Goal: Information Seeking & Learning: Learn about a topic

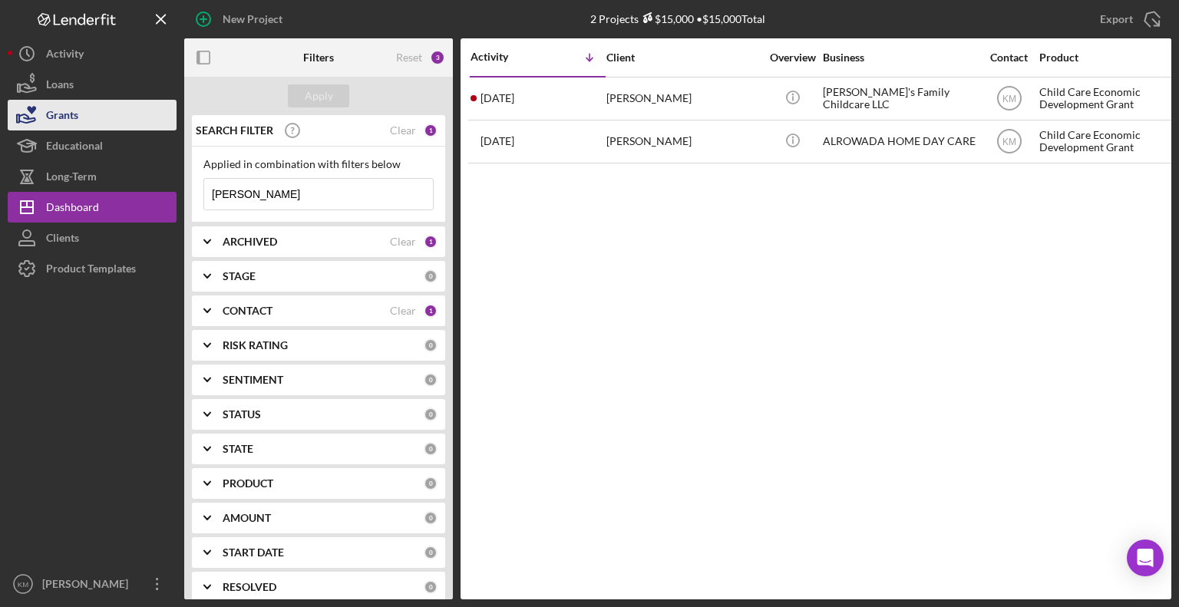
click at [129, 110] on button "Grants" at bounding box center [92, 115] width 169 height 31
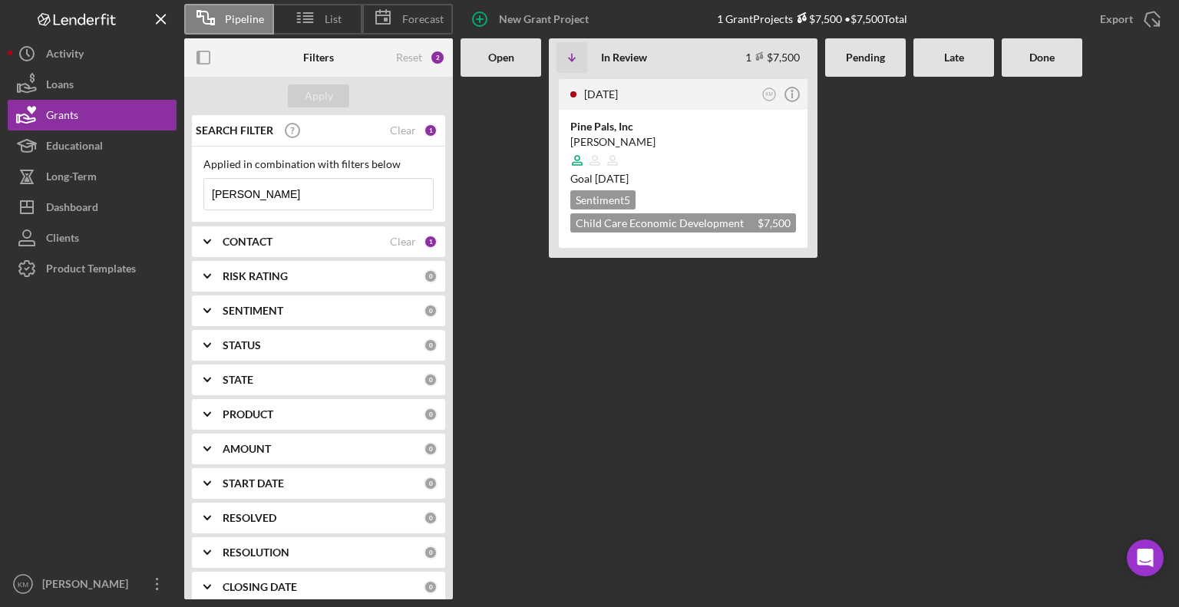
click at [513, 58] on b "Open" at bounding box center [501, 57] width 26 height 12
click at [481, 68] on div "Open" at bounding box center [501, 57] width 81 height 38
click at [390, 246] on div "Clear" at bounding box center [403, 242] width 26 height 12
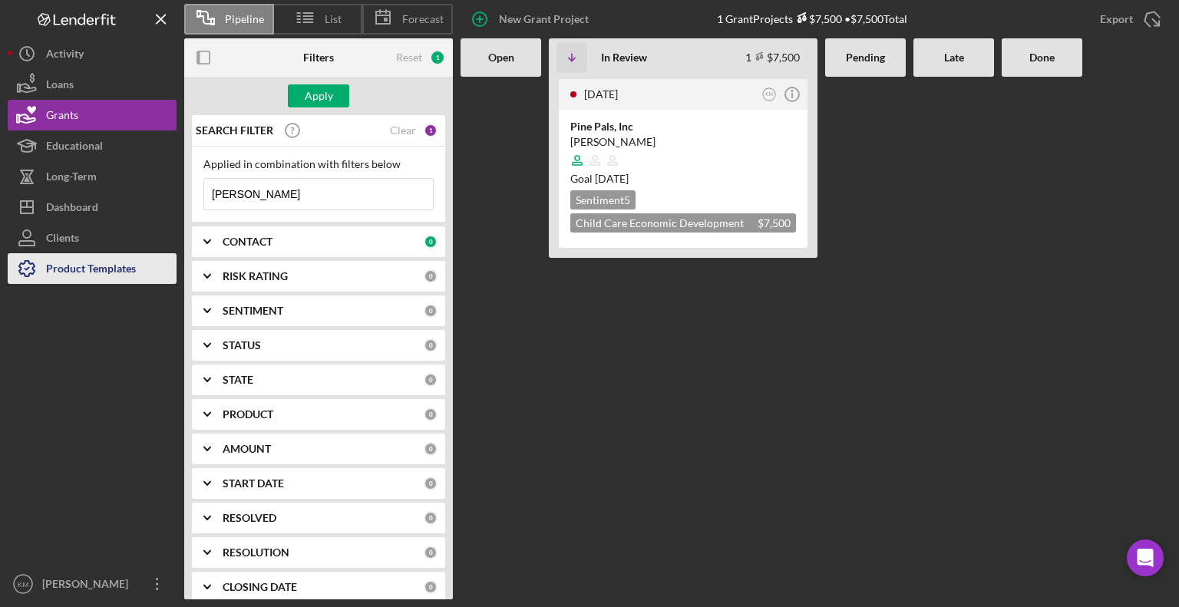
click at [134, 268] on div "Product Templates" at bounding box center [91, 270] width 90 height 35
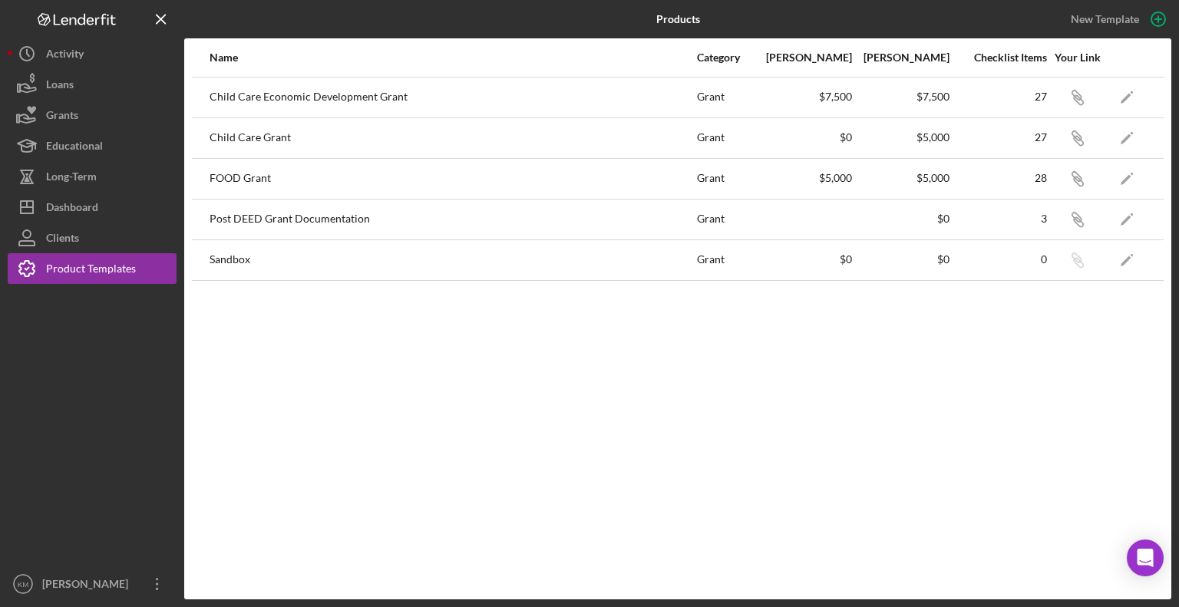
click at [272, 143] on div "Child Care Grant" at bounding box center [453, 138] width 486 height 38
click at [242, 137] on div "Child Care Grant" at bounding box center [453, 138] width 486 height 38
click at [71, 116] on div "Grants" at bounding box center [62, 117] width 32 height 35
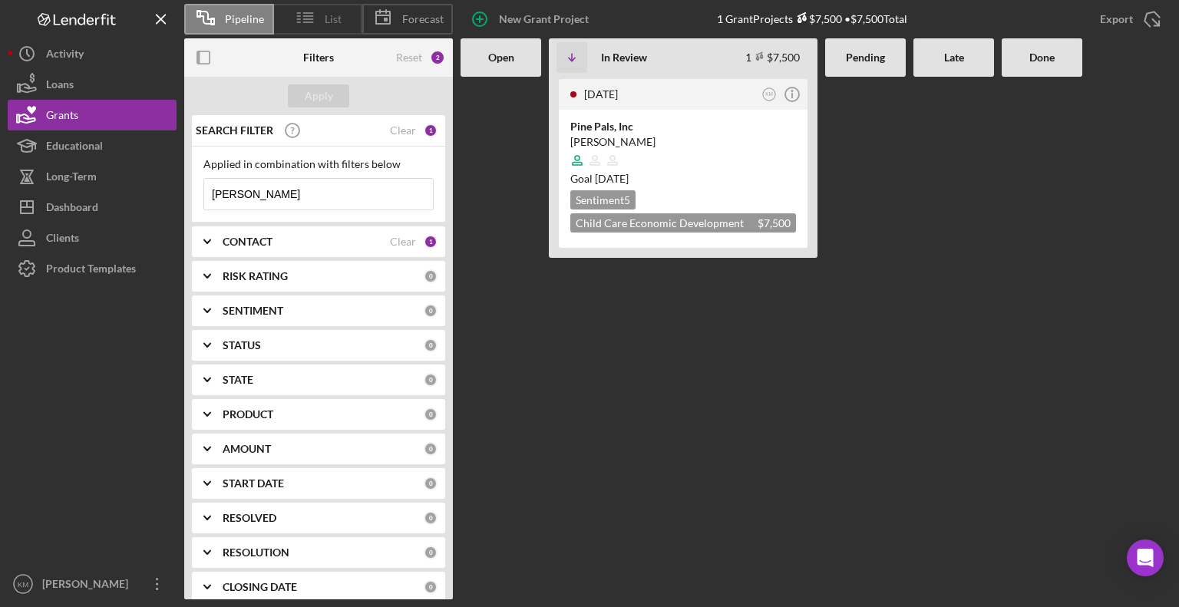
click at [338, 21] on span "List" at bounding box center [333, 19] width 17 height 12
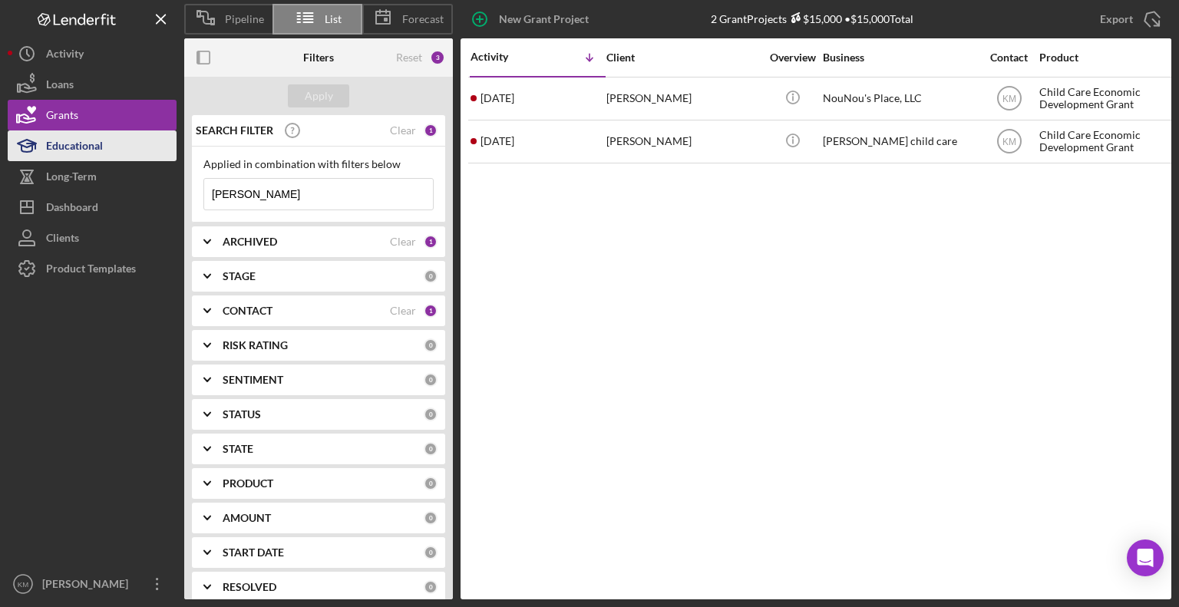
click at [55, 133] on div "Educational" at bounding box center [74, 148] width 57 height 35
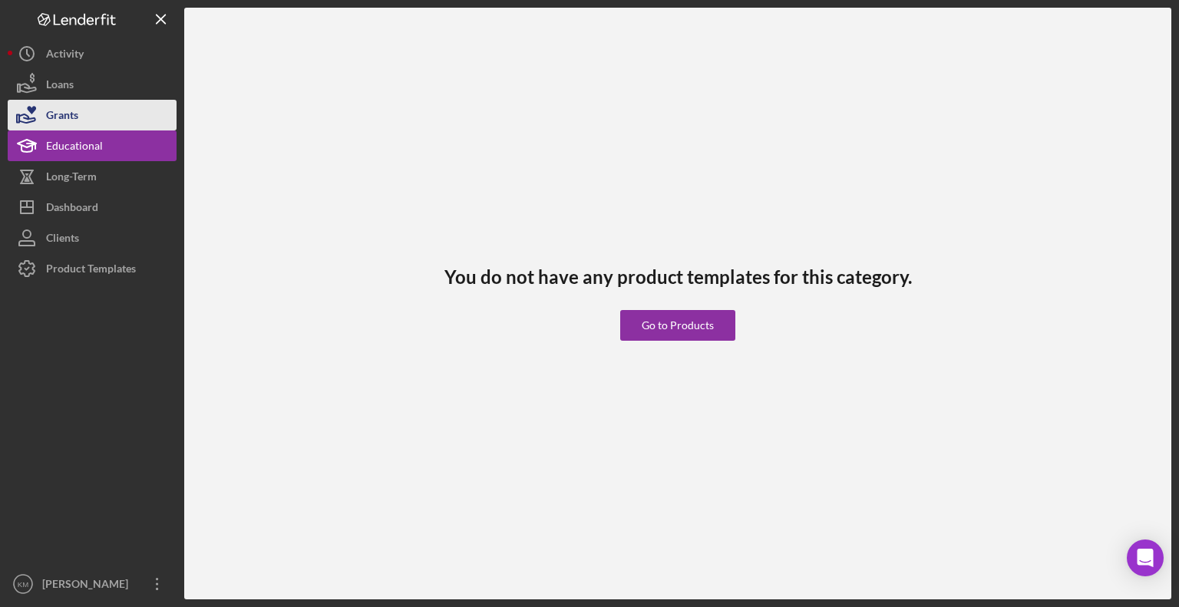
click at [112, 104] on button "Grants" at bounding box center [92, 115] width 169 height 31
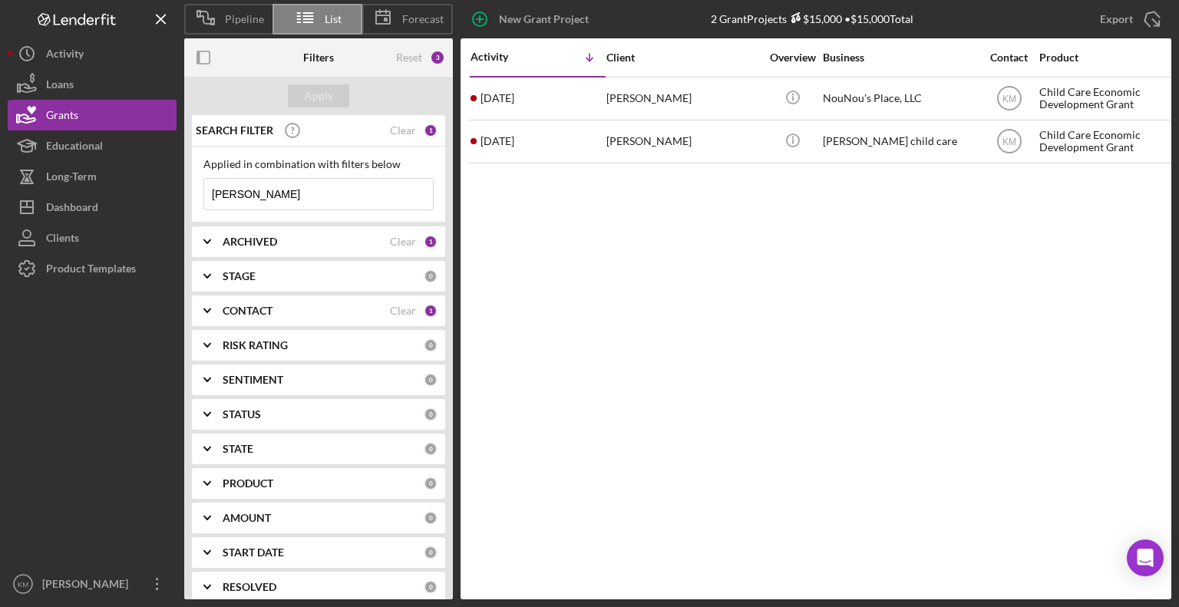
click at [324, 204] on input "[PERSON_NAME]" at bounding box center [318, 194] width 229 height 31
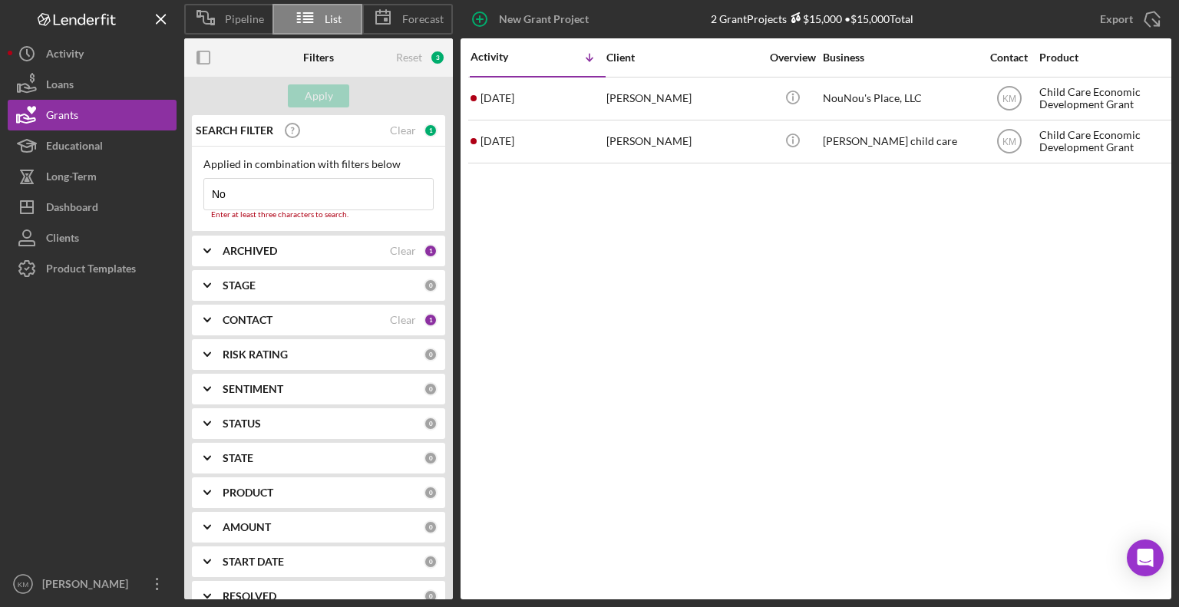
type input "N"
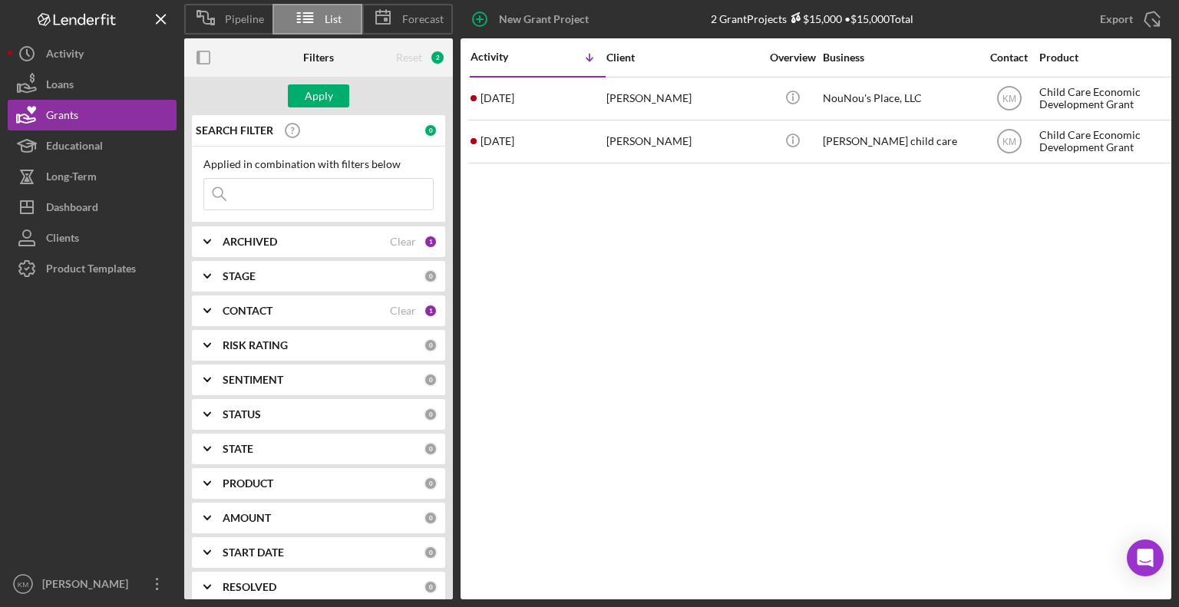
click at [422, 59] on div "Reset" at bounding box center [409, 57] width 26 height 12
click at [301, 25] on icon at bounding box center [305, 17] width 38 height 38
click at [144, 111] on button "Grants" at bounding box center [92, 115] width 169 height 31
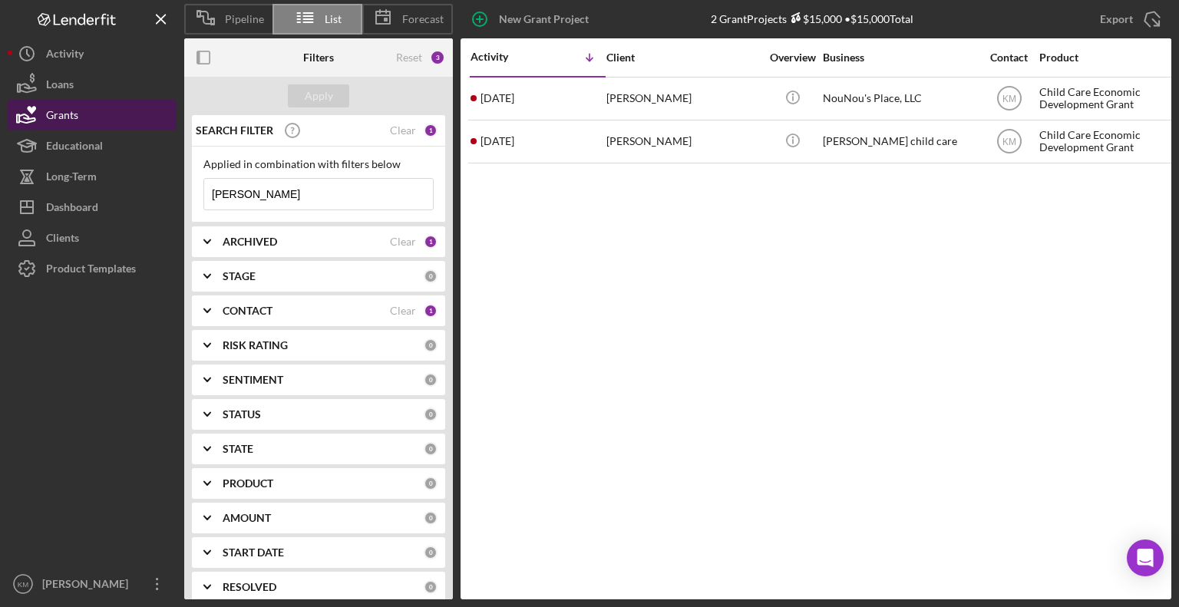
click at [77, 122] on div "Grants" at bounding box center [62, 117] width 32 height 35
drag, startPoint x: 317, startPoint y: 197, endPoint x: 184, endPoint y: 195, distance: 132.8
click at [184, 195] on div "SEARCH FILTER Clear 1 Applied in combination with filters below [PERSON_NAME] I…" at bounding box center [318, 357] width 269 height 484
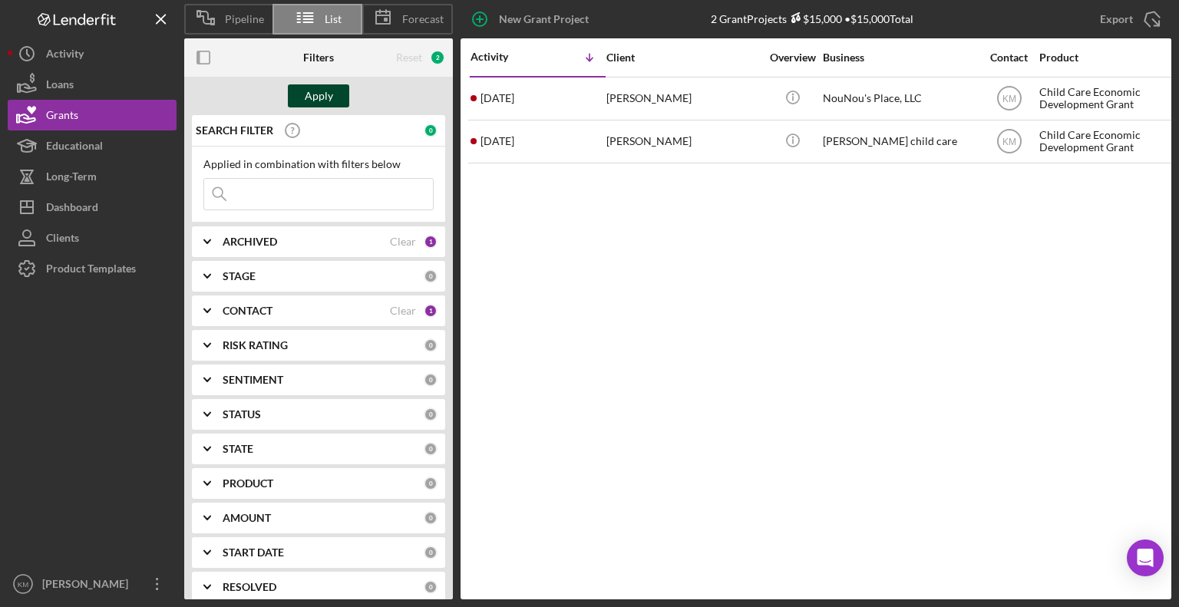
click at [316, 101] on div "Apply" at bounding box center [319, 95] width 28 height 23
